Goal: Book appointment/travel/reservation

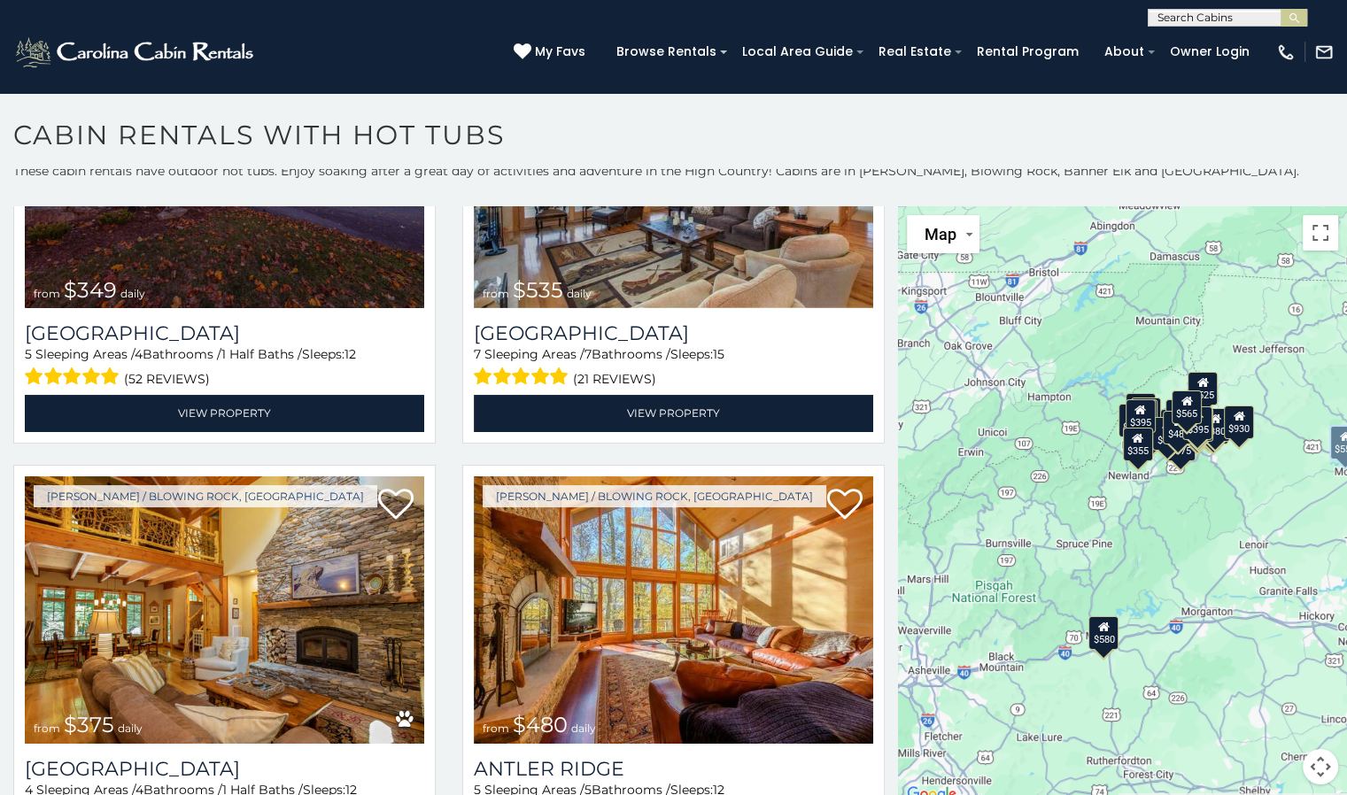
scroll to position [708, 0]
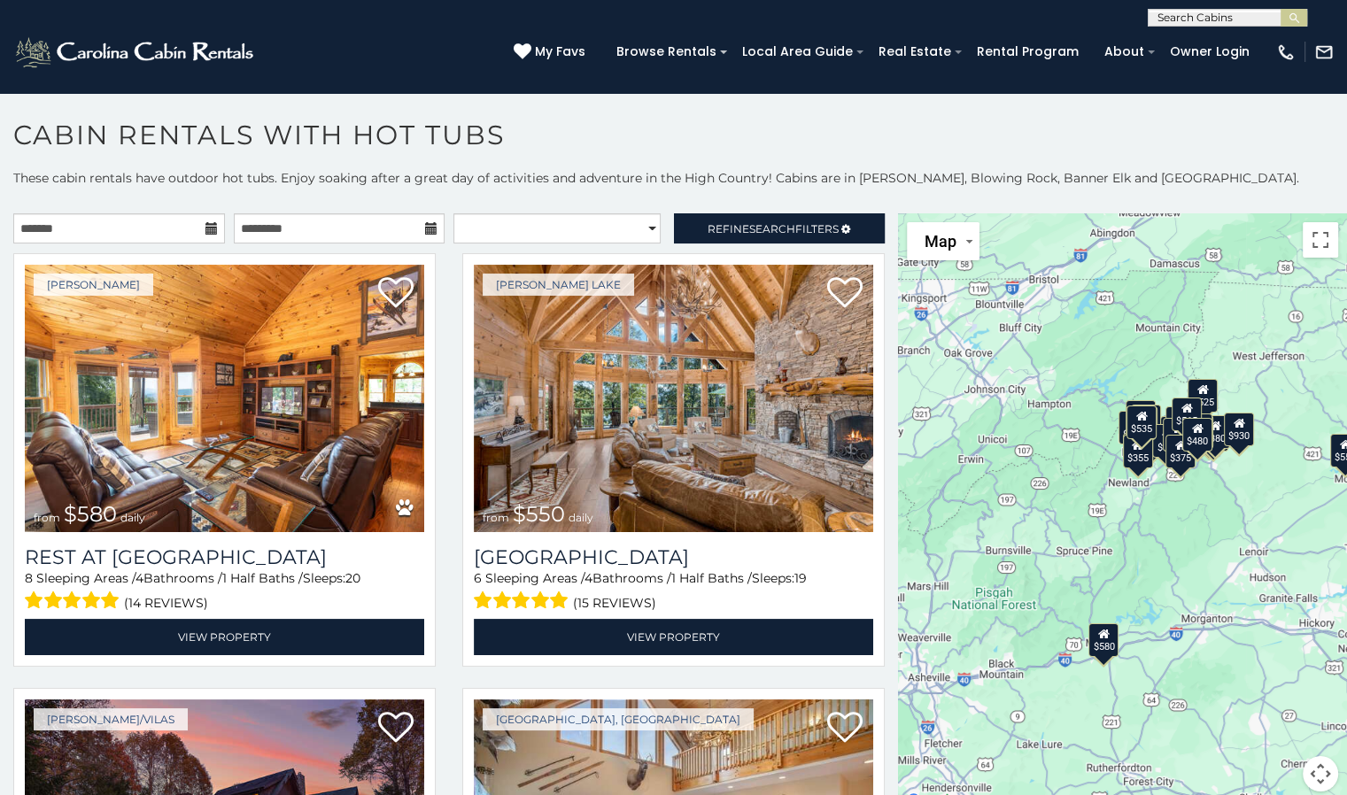
click at [207, 228] on icon at bounding box center [211, 228] width 12 height 12
click at [191, 231] on input "text" at bounding box center [119, 228] width 212 height 30
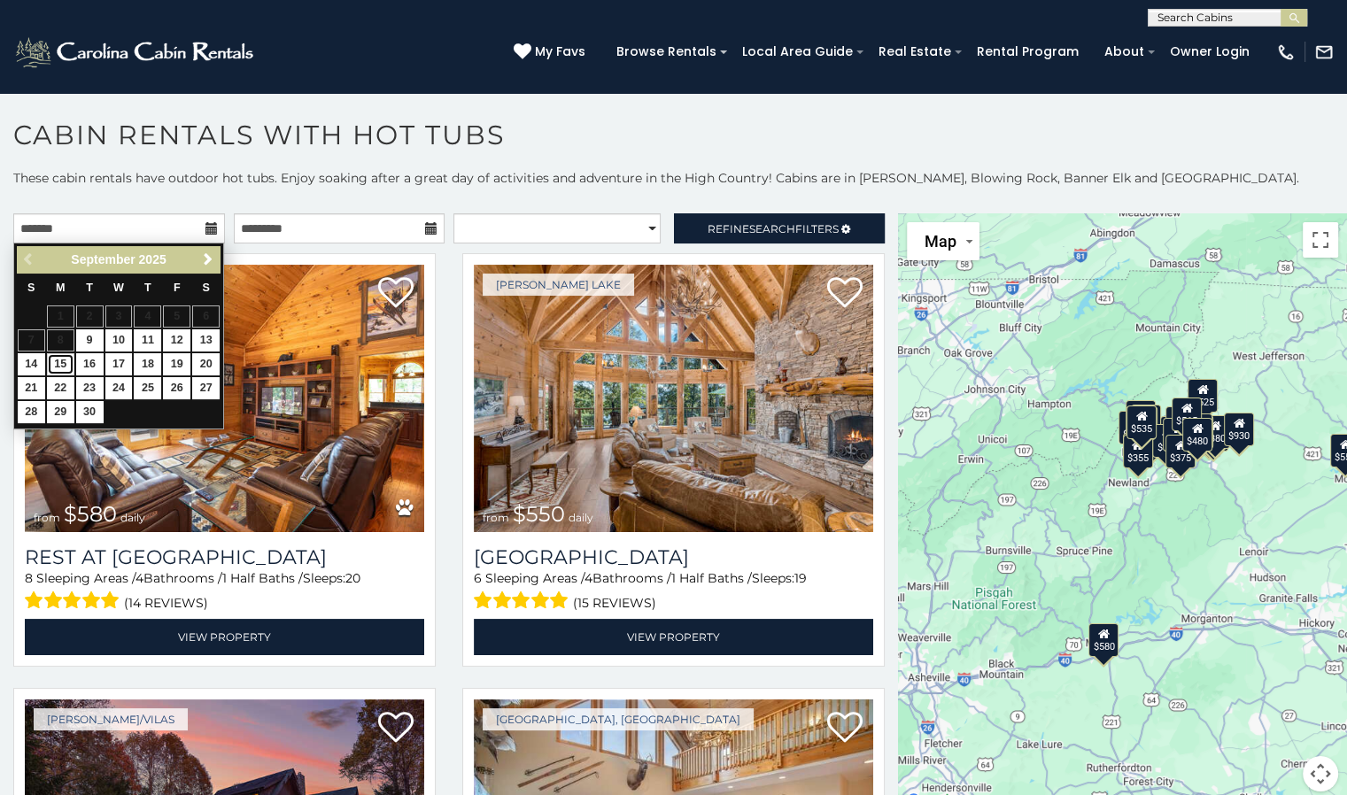
click at [65, 368] on link "15" at bounding box center [60, 364] width 27 height 22
type input "**********"
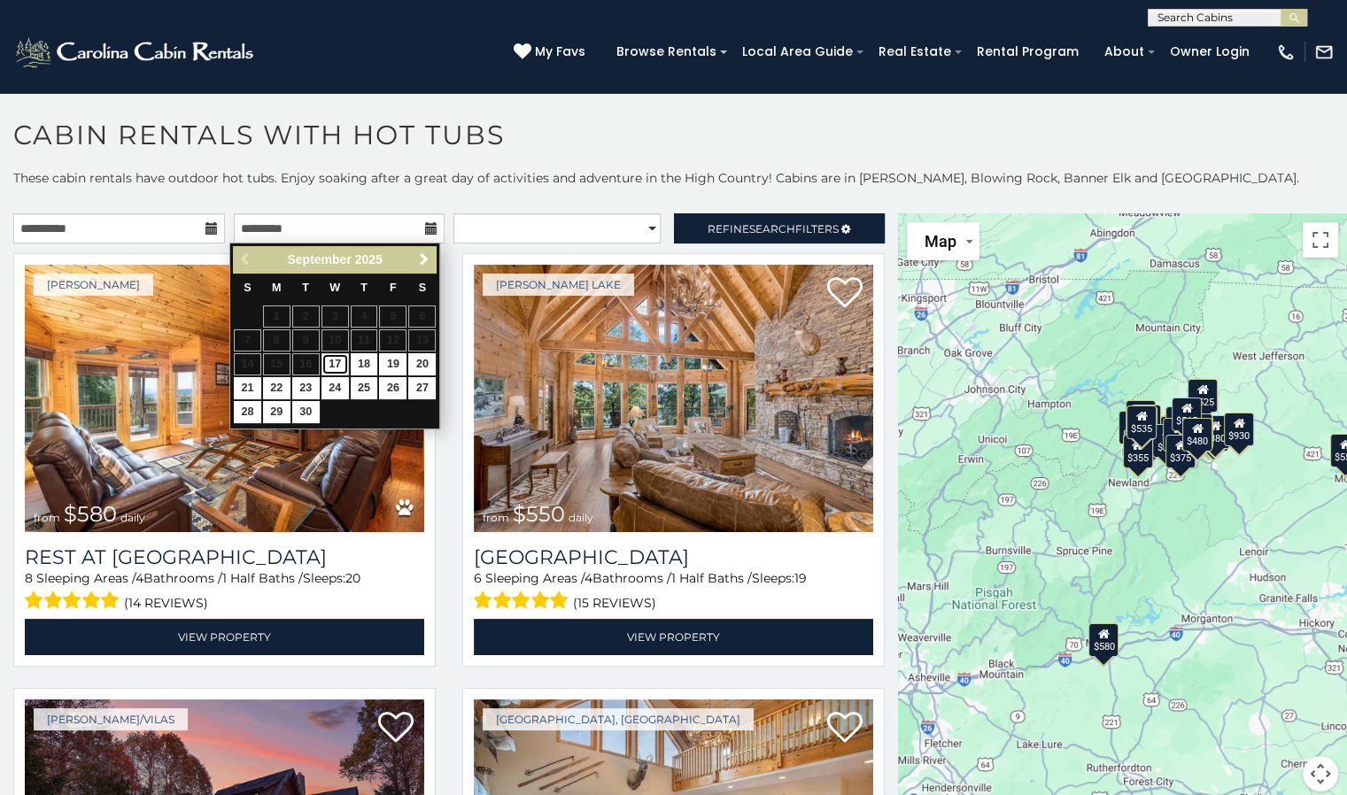
click at [338, 363] on link "17" at bounding box center [334, 364] width 27 height 22
type input "**********"
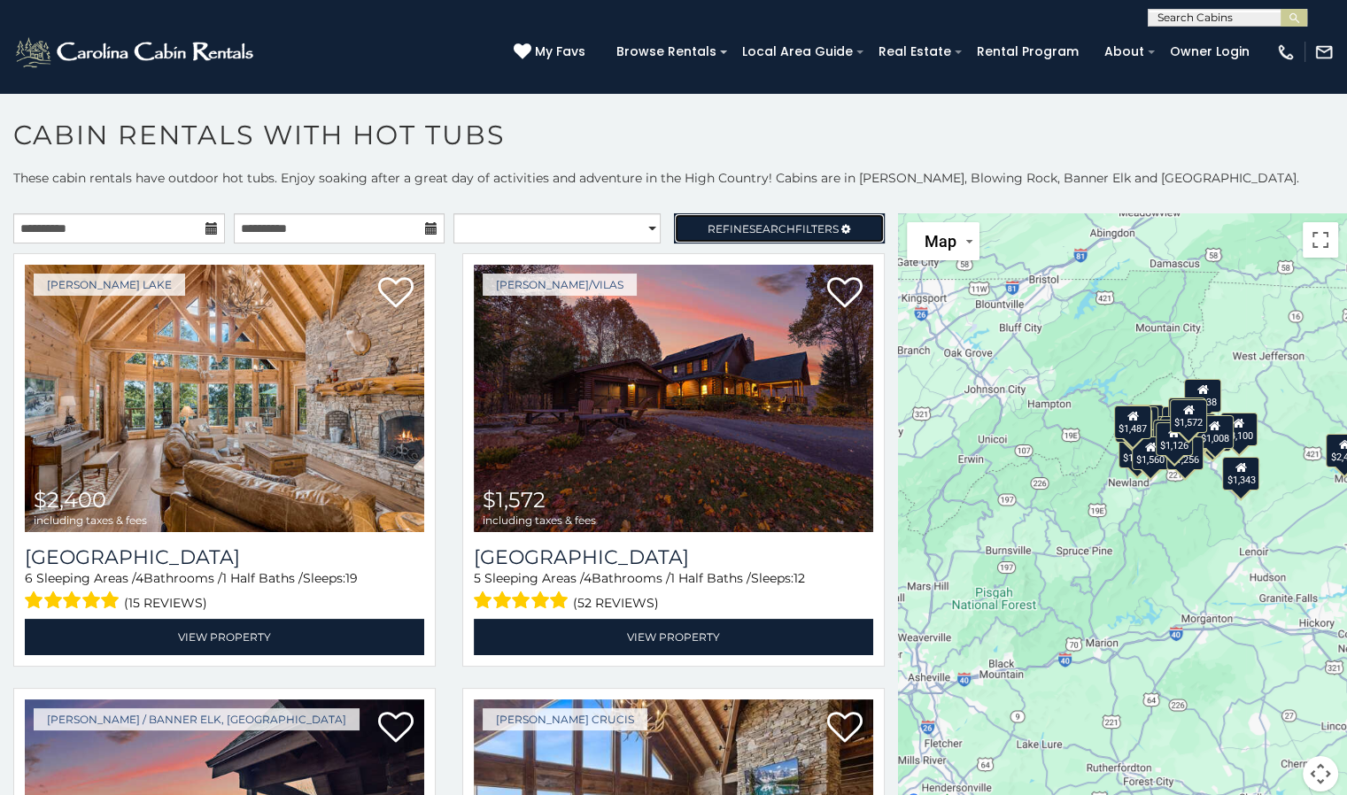
click at [707, 222] on span "Refine Search Filters" at bounding box center [772, 228] width 131 height 13
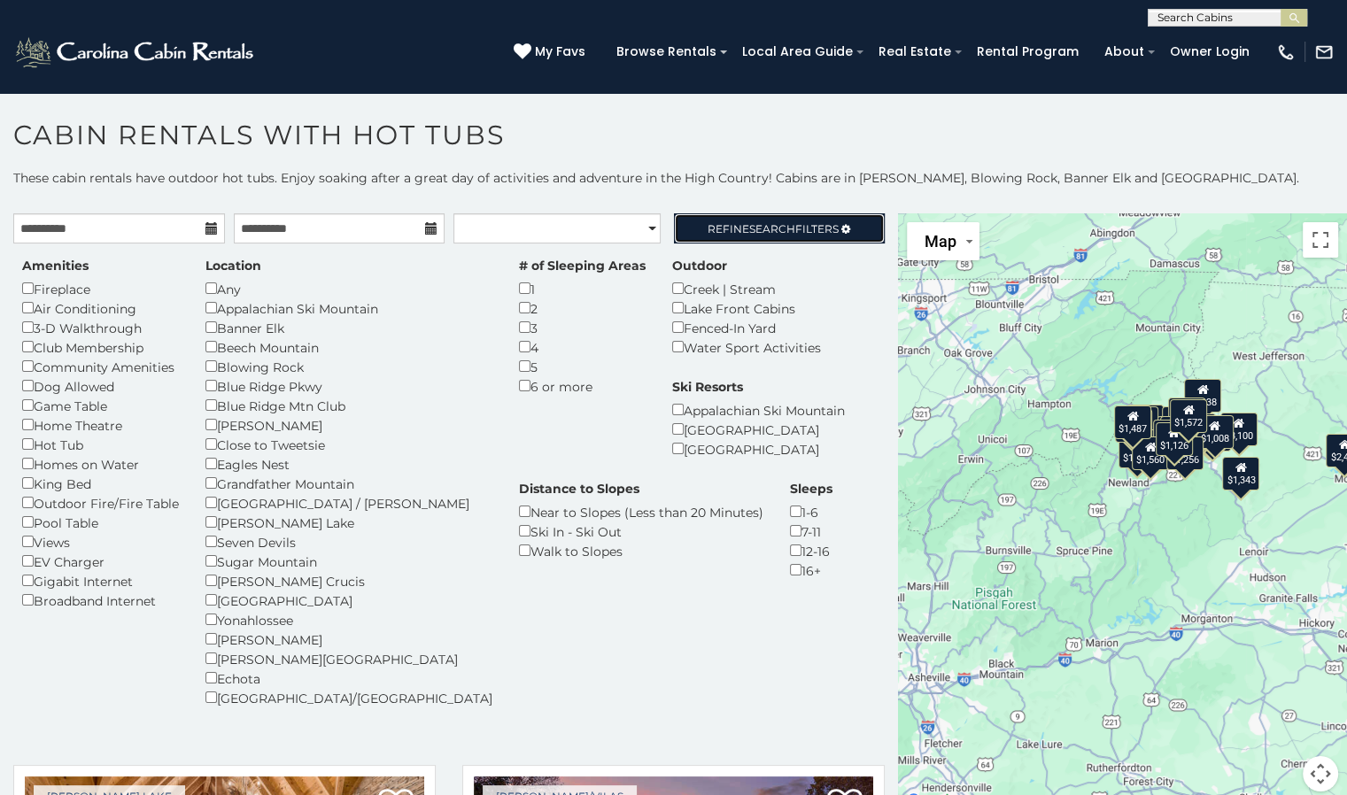
click at [771, 225] on span "Search" at bounding box center [772, 228] width 46 height 13
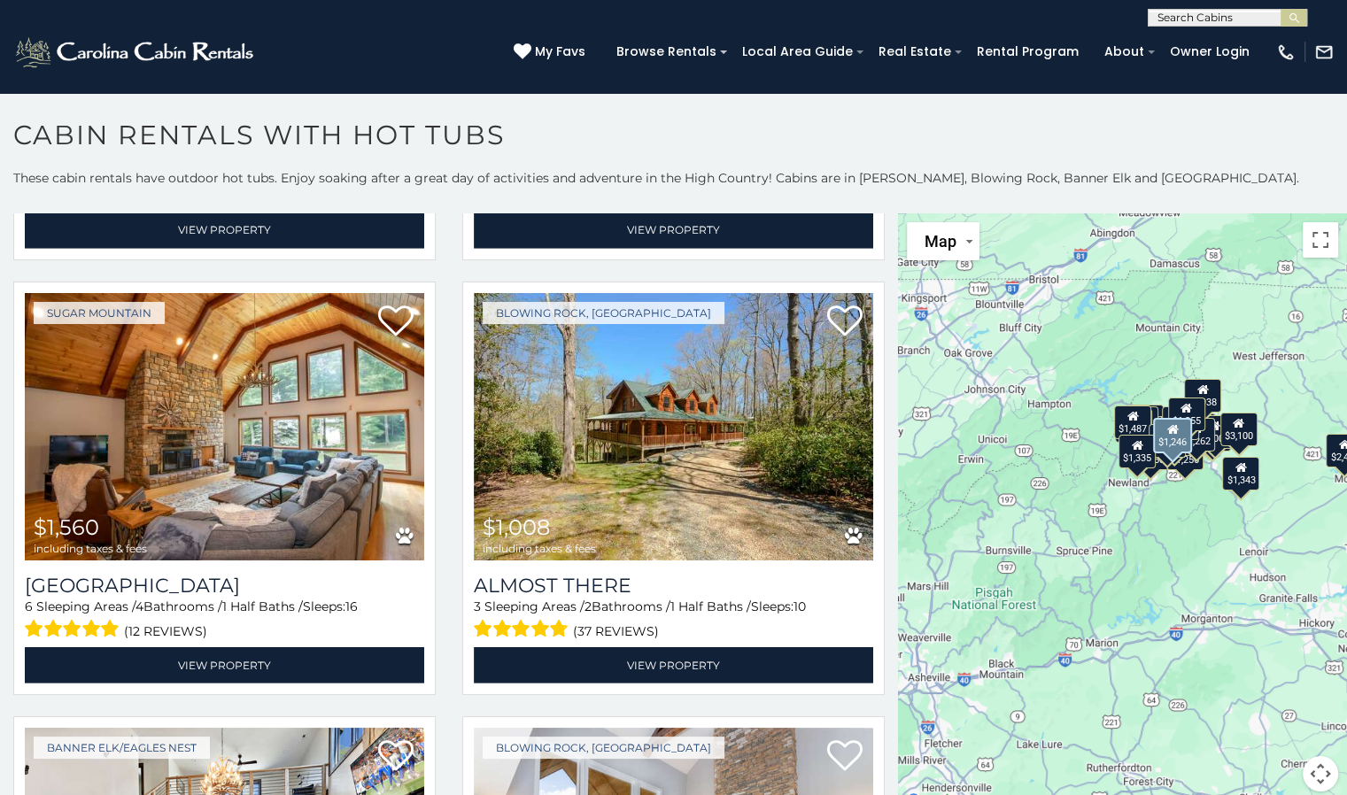
scroll to position [5224, 0]
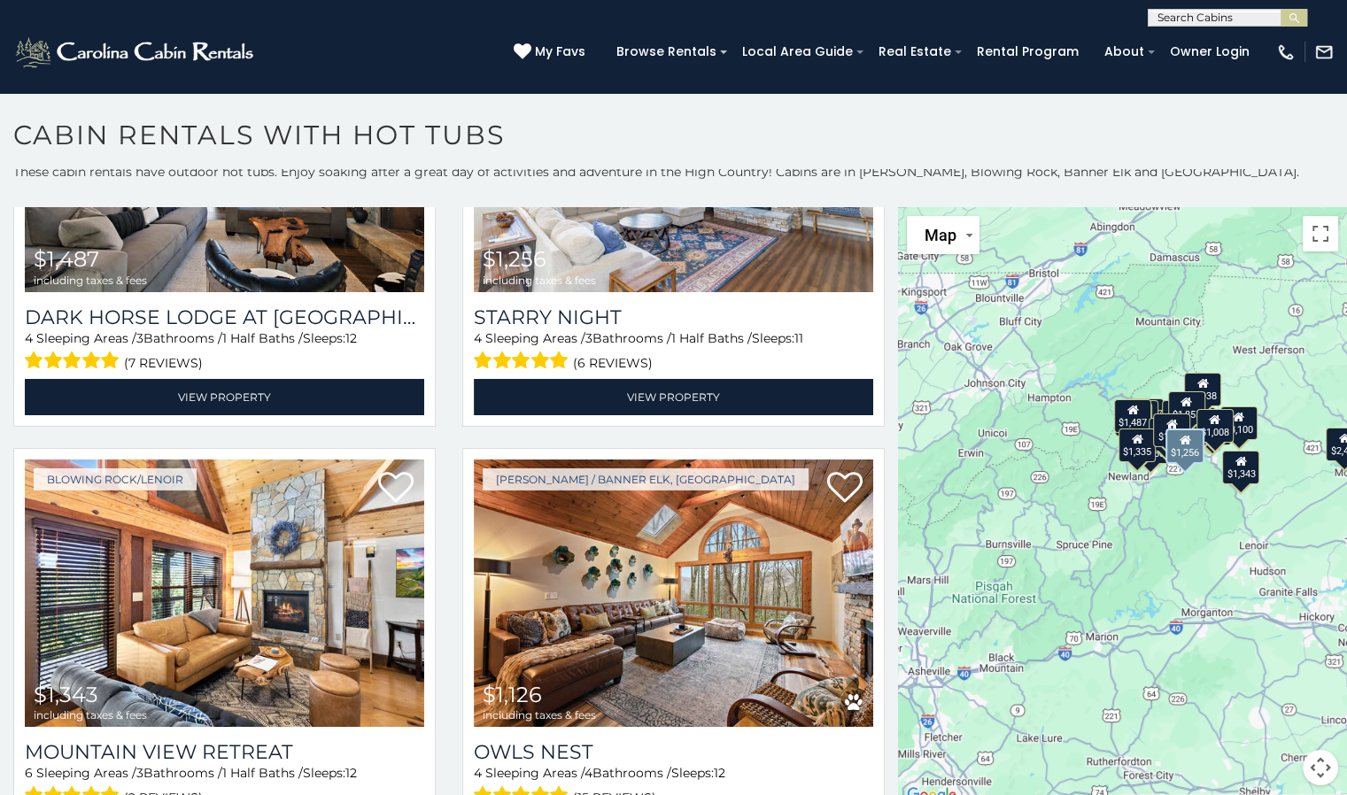
scroll to position [7, 0]
